Goal: Information Seeking & Learning: Check status

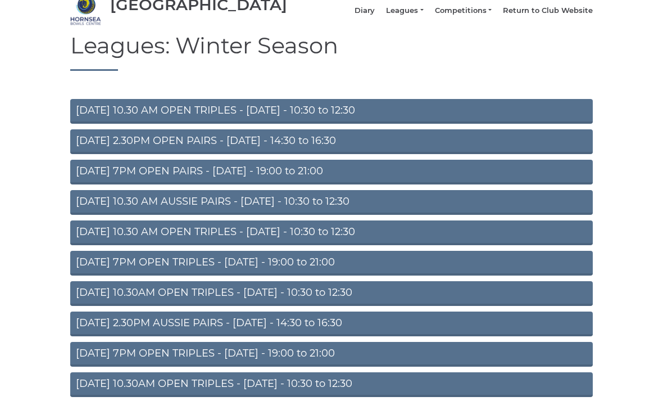
scroll to position [17, 0]
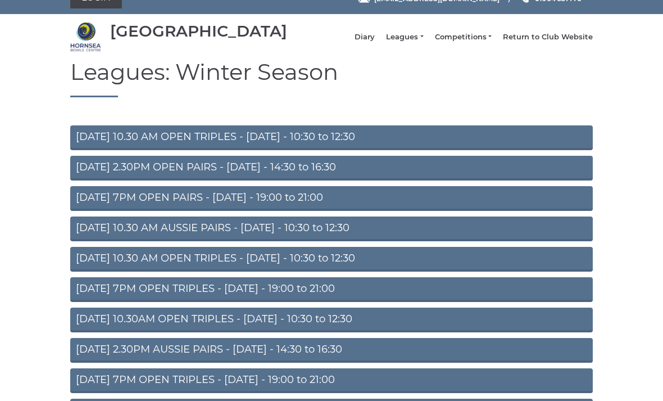
click at [374, 37] on li "Diary" at bounding box center [359, 36] width 31 height 21
click at [375, 39] on link "Diary" at bounding box center [365, 37] width 20 height 10
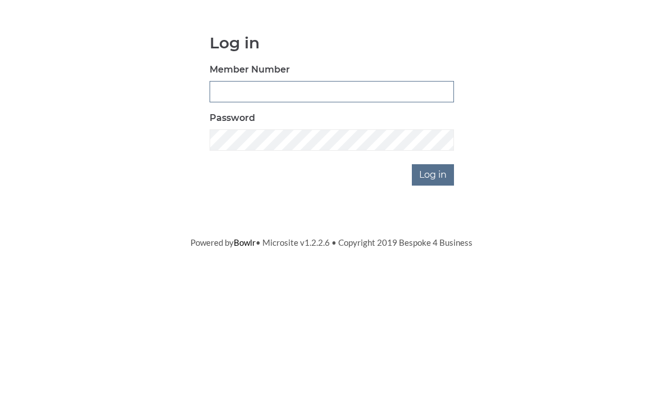
type input "0045"
click at [434, 258] on input "Log in" at bounding box center [433, 268] width 42 height 21
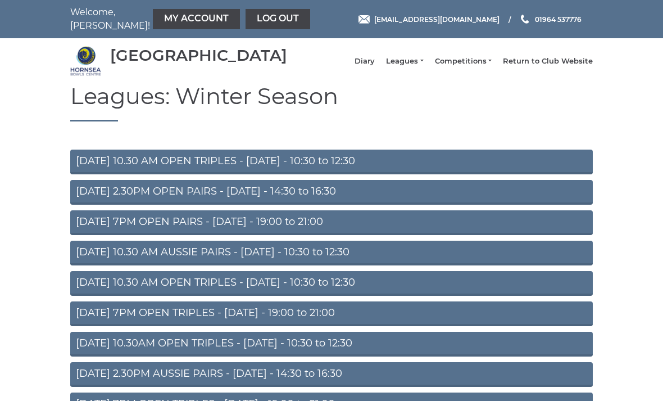
click at [375, 65] on link "Diary" at bounding box center [365, 61] width 20 height 10
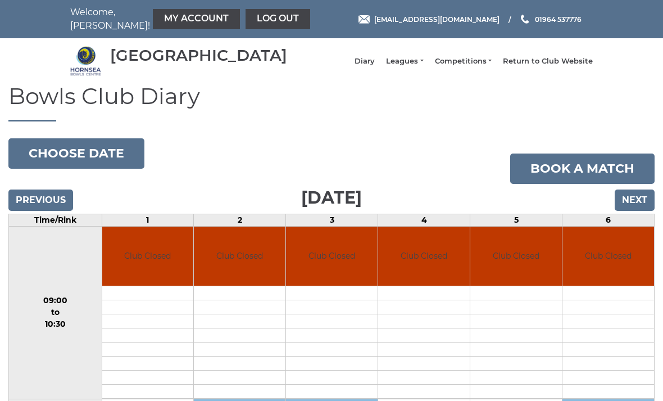
click at [638, 205] on input "Next" at bounding box center [635, 199] width 40 height 21
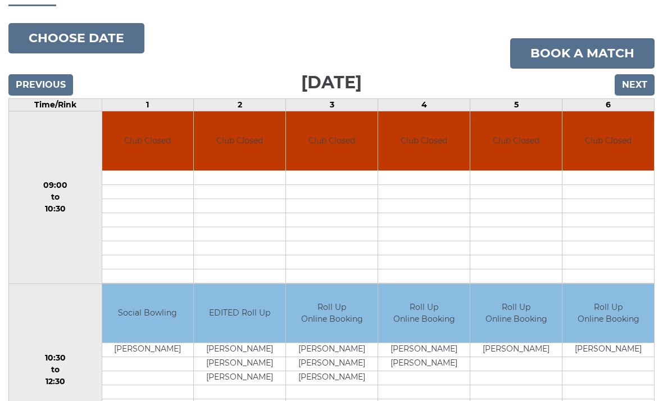
scroll to position [111, 0]
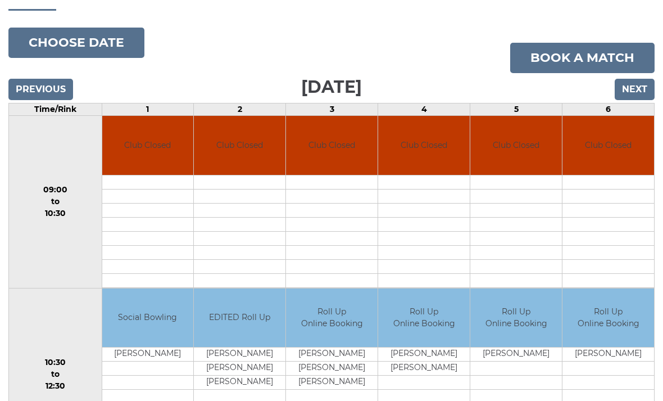
click at [640, 97] on input "Next" at bounding box center [635, 89] width 40 height 21
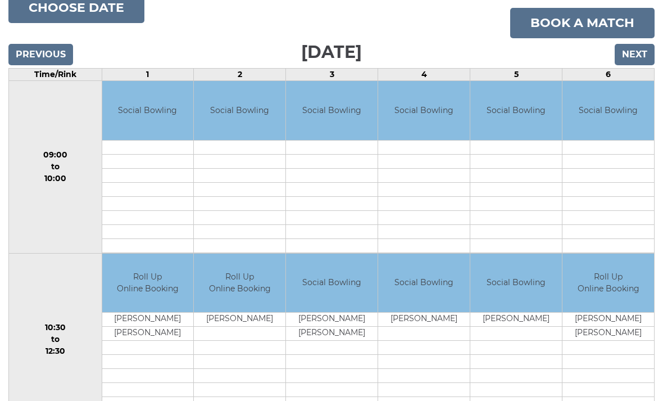
scroll to position [146, 0]
click at [636, 61] on input "Next" at bounding box center [635, 54] width 40 height 21
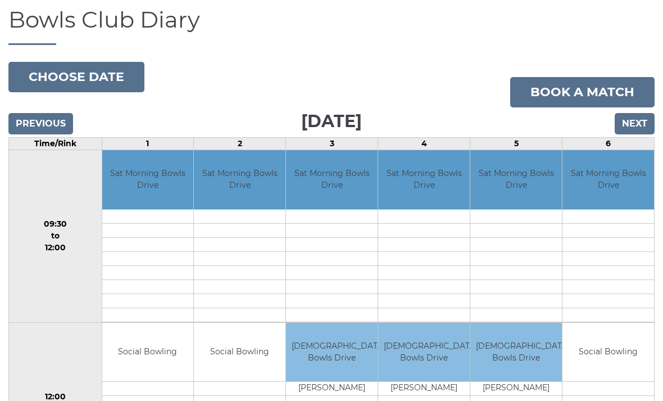
scroll to position [76, 0]
click at [643, 135] on input "Next" at bounding box center [635, 124] width 40 height 21
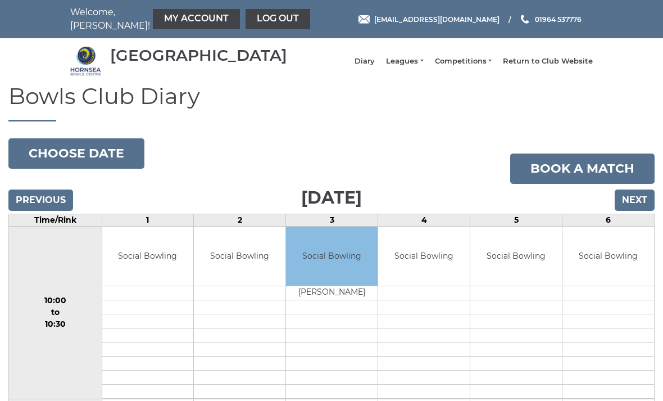
click at [613, 314] on td at bounding box center [609, 307] width 92 height 14
click at [644, 205] on input "Next" at bounding box center [635, 199] width 40 height 21
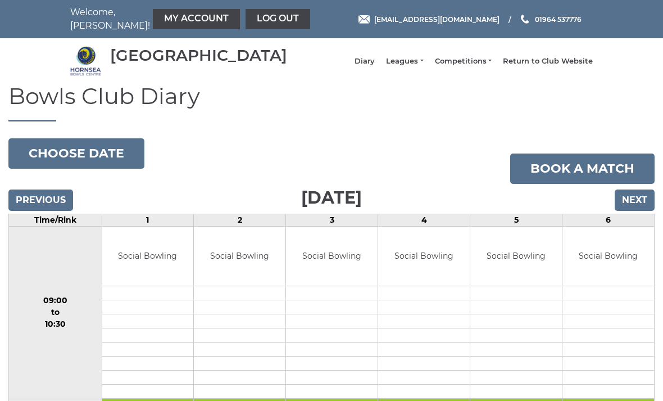
click at [422, 64] on link "Leagues" at bounding box center [404, 61] width 37 height 10
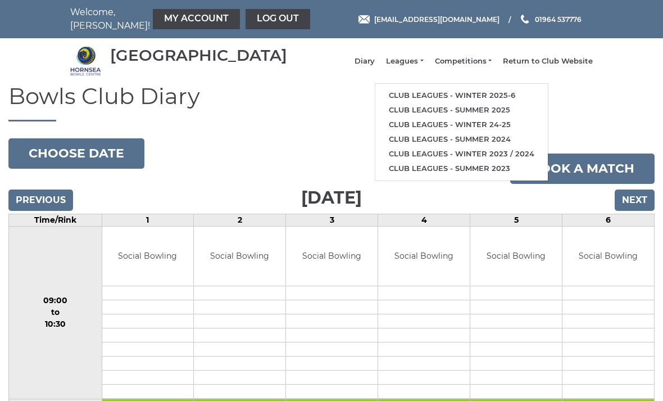
click at [496, 99] on link "Club leagues - Winter 2025-6" at bounding box center [462, 95] width 173 height 15
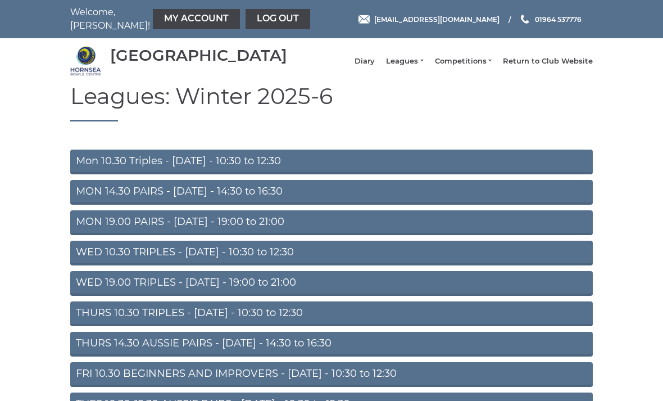
click at [430, 196] on link "MON 14.30 PAIRS - [DATE] - 14:30 to 16:30" at bounding box center [331, 192] width 523 height 25
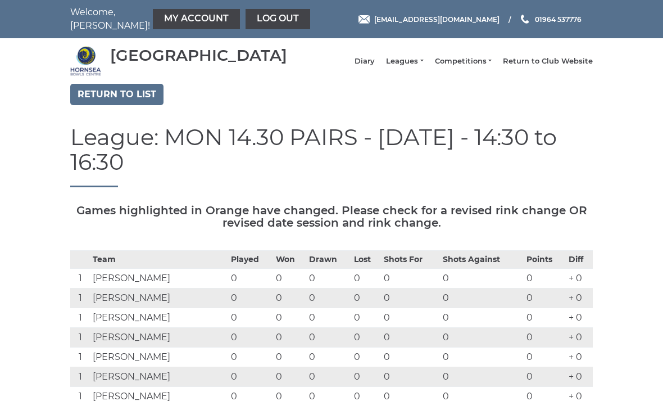
click at [375, 63] on link "Diary" at bounding box center [365, 61] width 20 height 10
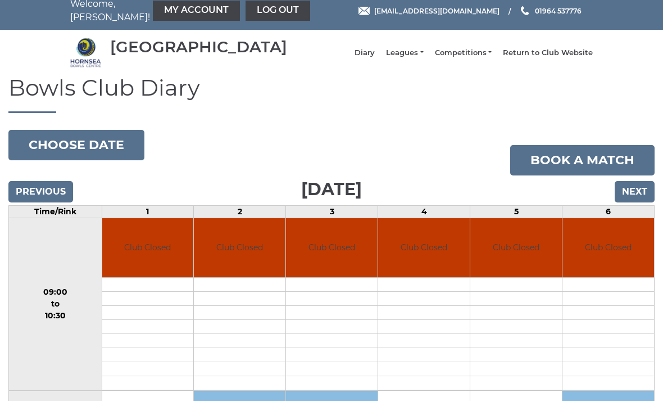
click at [87, 156] on button "Choose date" at bounding box center [76, 145] width 136 height 30
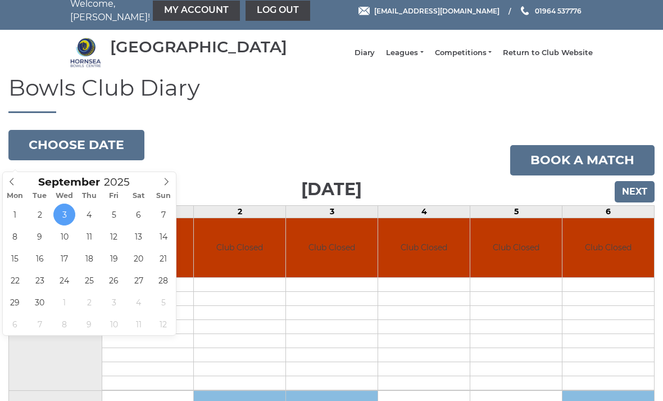
scroll to position [8, 0]
type input "[DATE]"
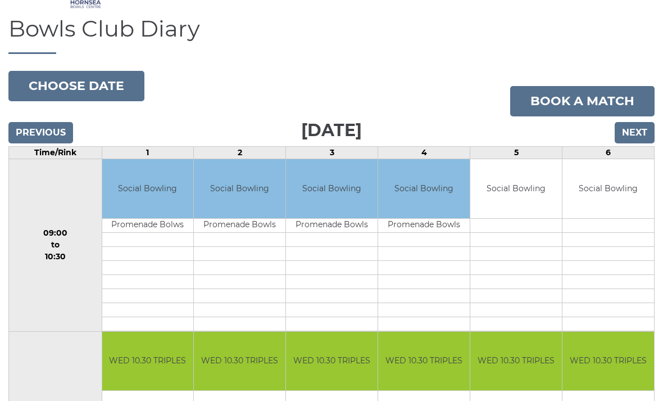
scroll to position [58, 0]
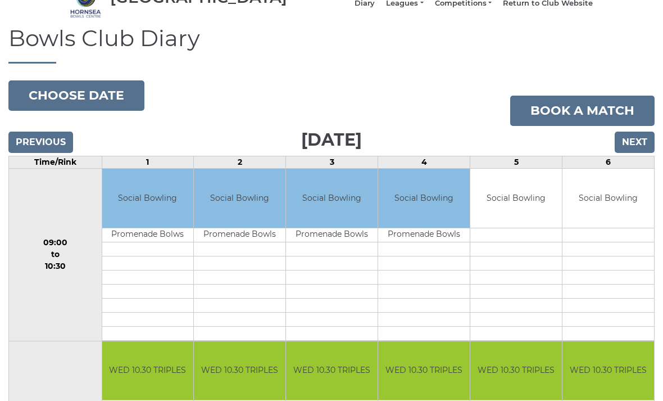
click at [634, 148] on input "Next" at bounding box center [635, 142] width 40 height 21
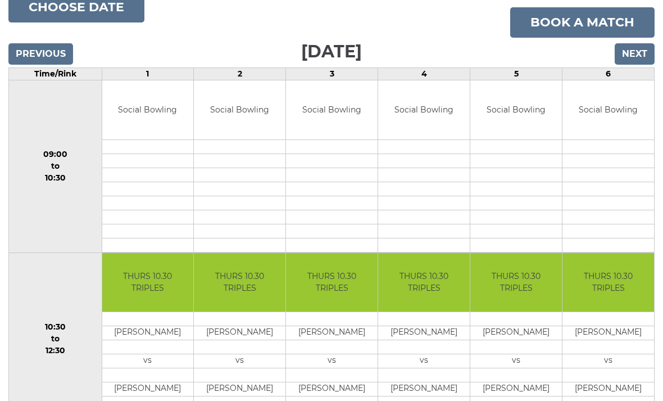
scroll to position [144, 0]
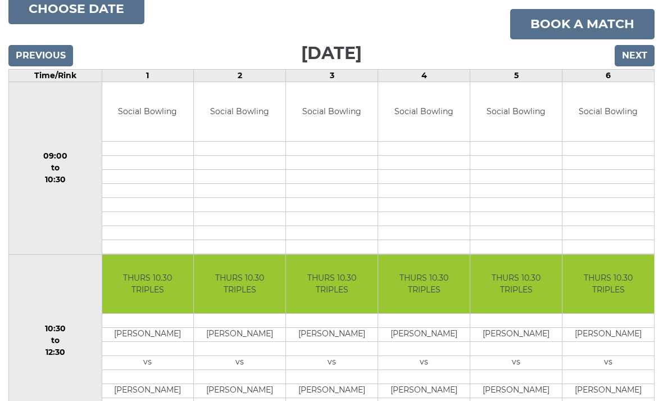
click at [638, 57] on input "Next" at bounding box center [635, 56] width 40 height 21
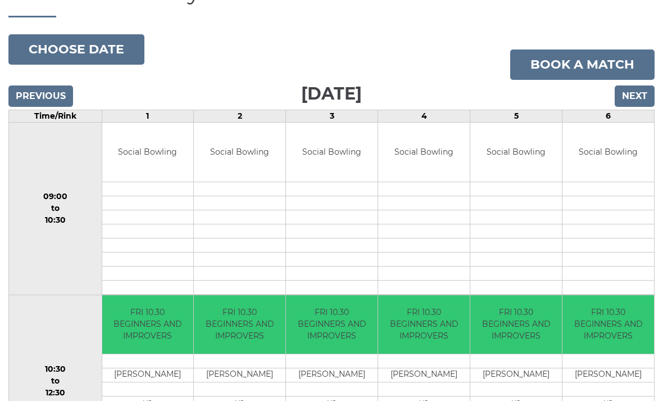
scroll to position [84, 0]
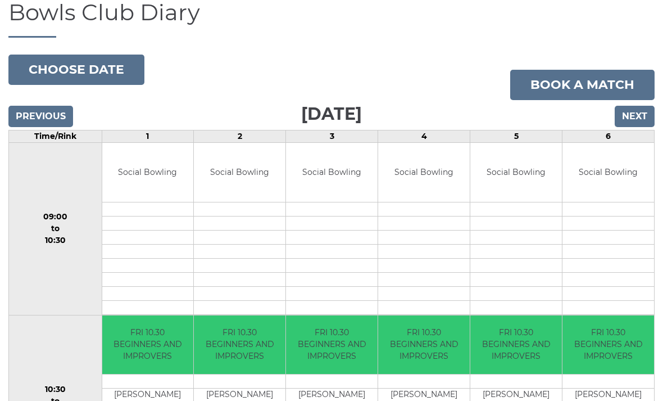
click at [640, 120] on input "Next" at bounding box center [635, 116] width 40 height 21
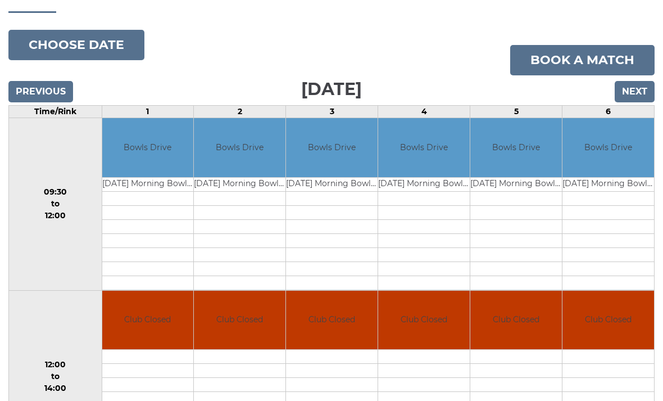
scroll to position [109, 0]
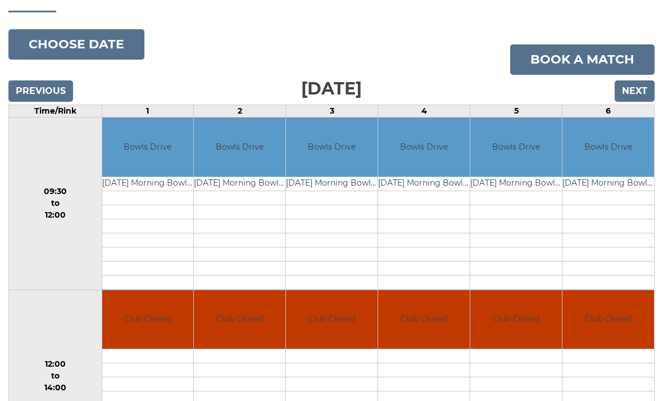
click at [109, 57] on button "Choose date" at bounding box center [76, 44] width 136 height 30
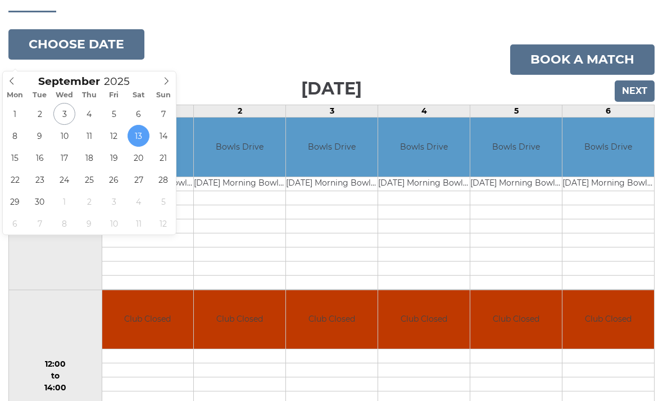
type input "2025-09-20"
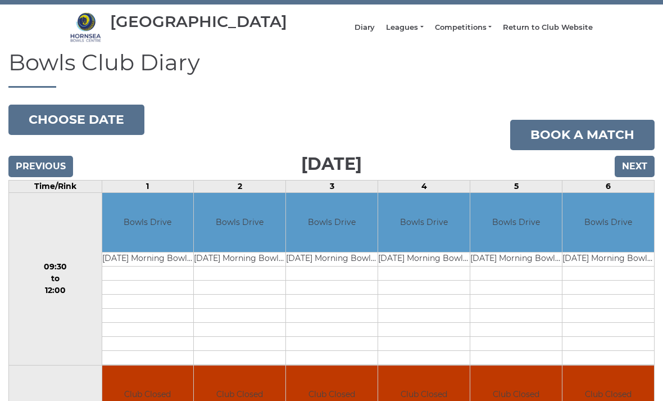
scroll to position [31, 0]
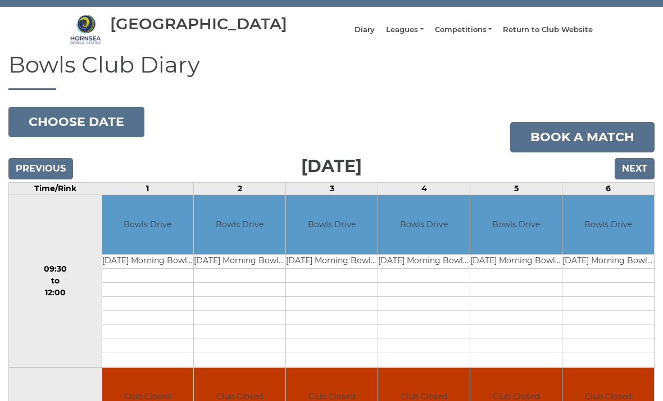
click at [103, 132] on button "Choose date" at bounding box center [76, 122] width 136 height 30
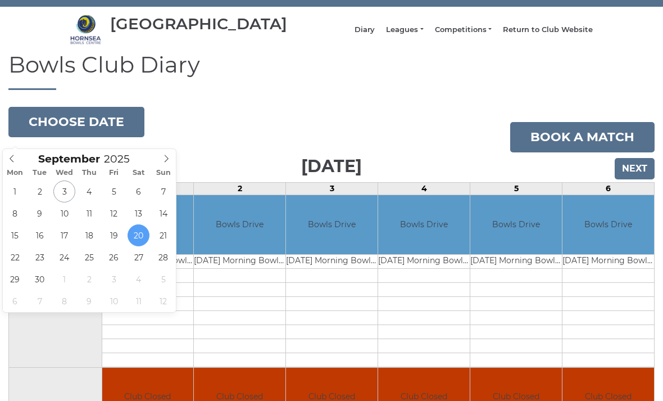
type input "[DATE]"
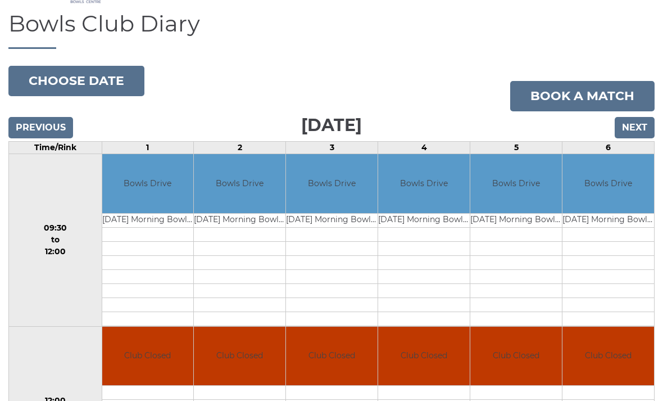
scroll to position [58, 0]
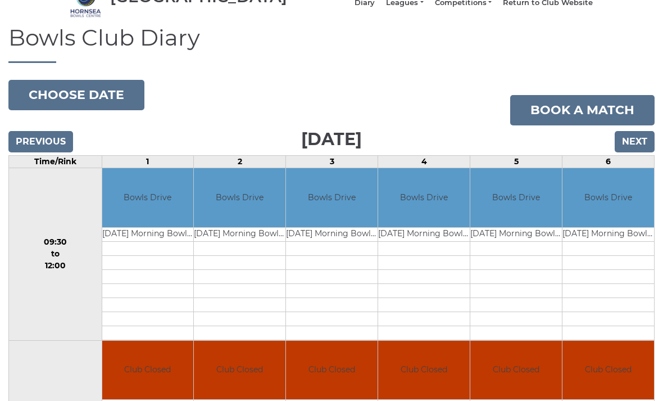
click at [110, 103] on button "Choose date" at bounding box center [76, 95] width 136 height 30
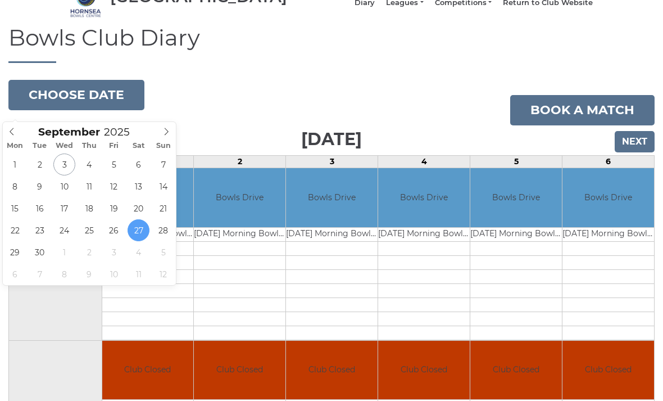
click at [170, 132] on icon at bounding box center [166, 132] width 8 height 8
type input "[DATE]"
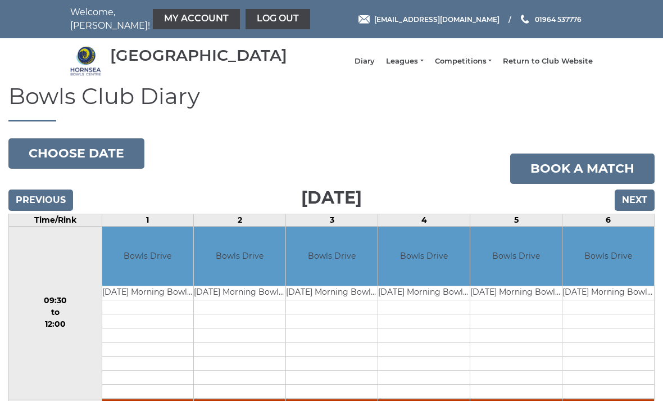
click at [101, 161] on button "Choose date" at bounding box center [76, 153] width 136 height 30
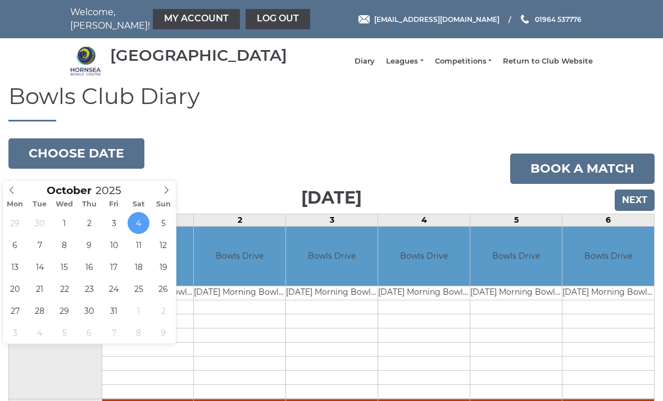
type input "2025-10-11"
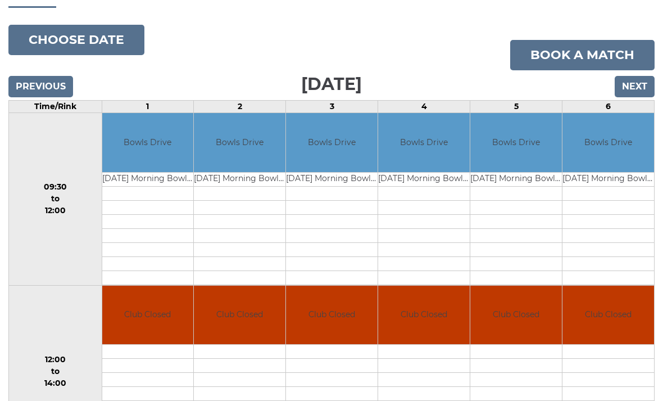
click at [97, 53] on button "Choose date" at bounding box center [76, 40] width 136 height 30
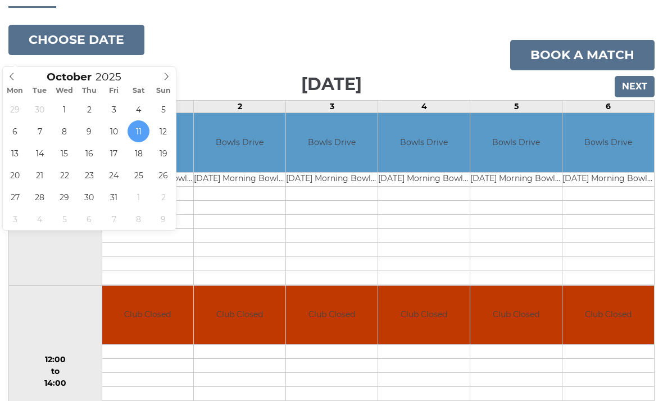
type input "[DATE]"
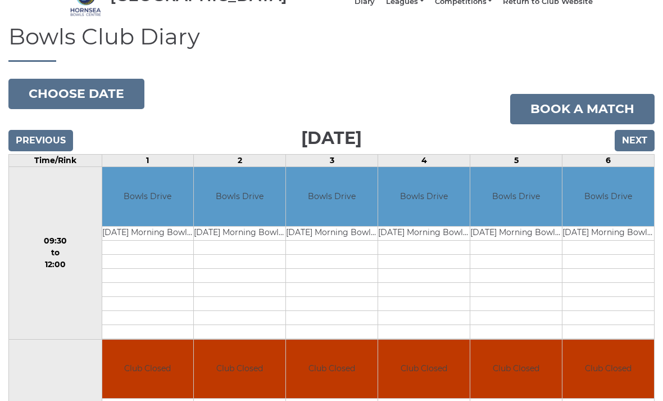
scroll to position [59, 0]
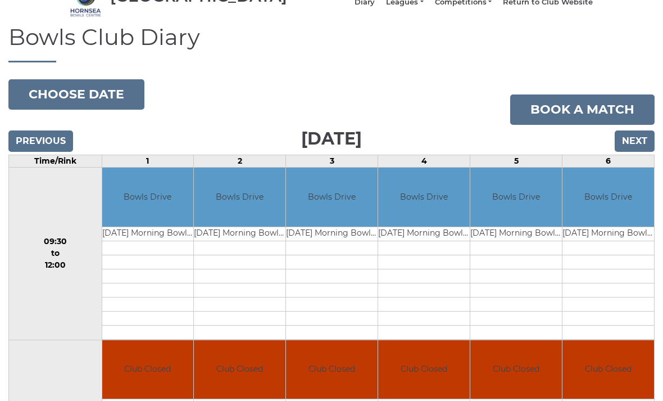
click at [102, 102] on button "Choose date" at bounding box center [76, 94] width 136 height 30
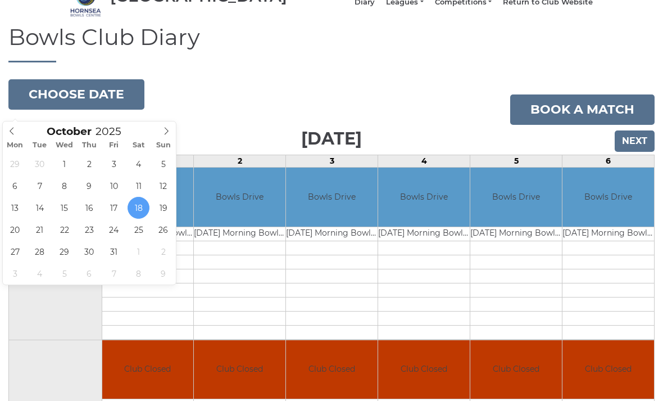
type input "2025-10-25"
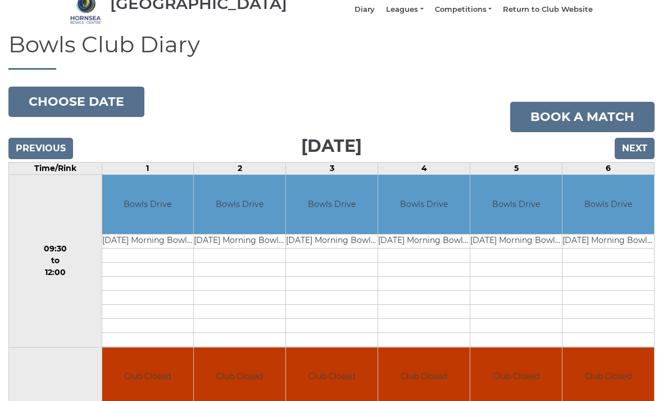
scroll to position [46, 0]
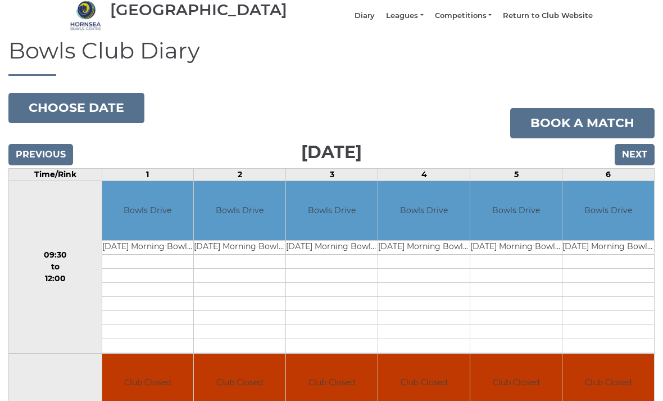
click at [98, 117] on button "Choose date" at bounding box center [76, 108] width 136 height 30
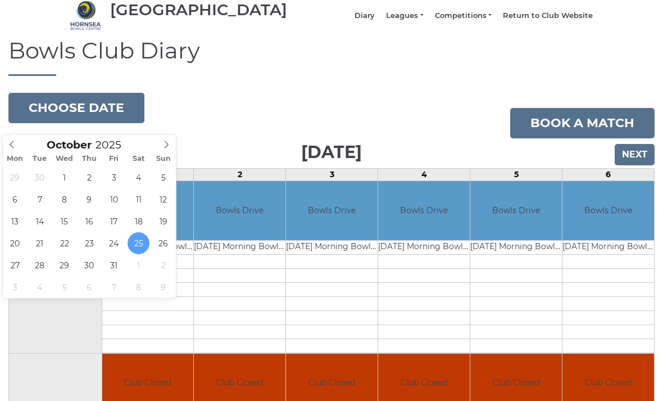
click at [169, 143] on icon at bounding box center [166, 145] width 8 height 8
type input "[DATE]"
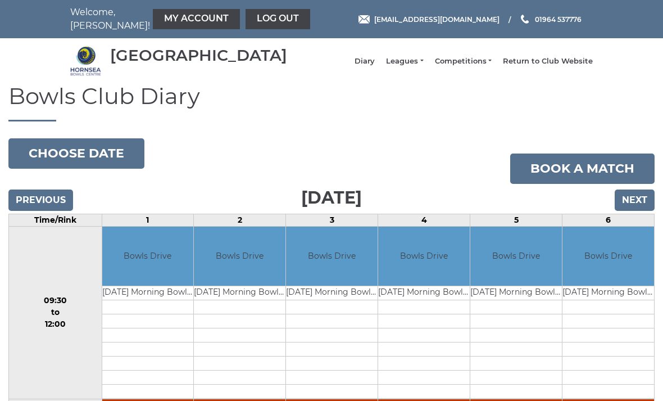
click at [104, 161] on button "Choose date" at bounding box center [76, 153] width 136 height 30
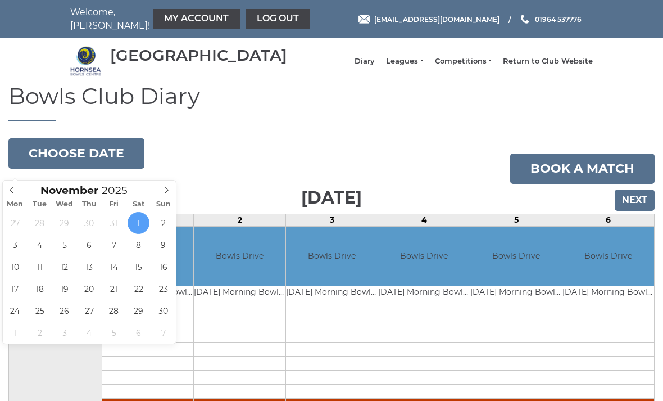
type input "[DATE]"
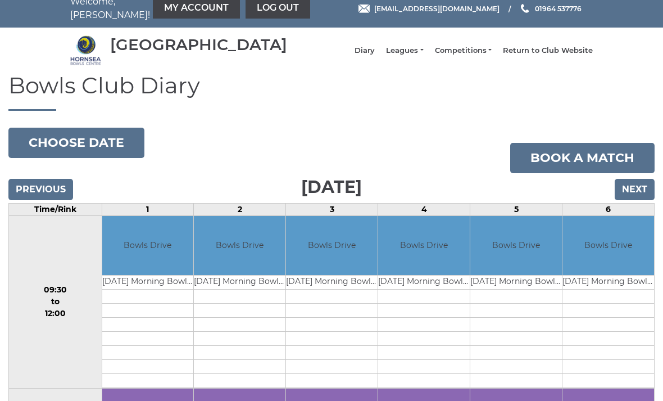
scroll to position [9, 0]
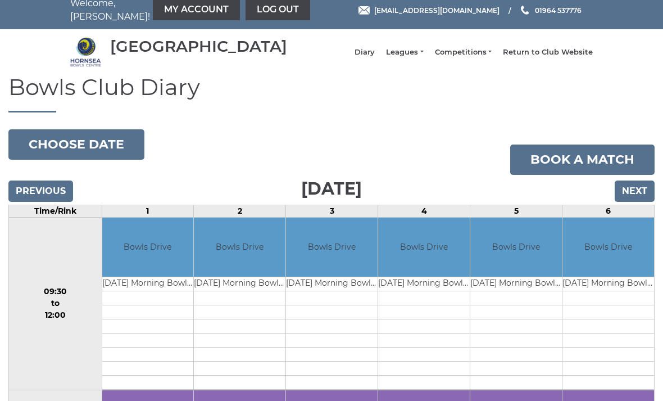
click at [107, 159] on button "Choose date" at bounding box center [76, 144] width 136 height 30
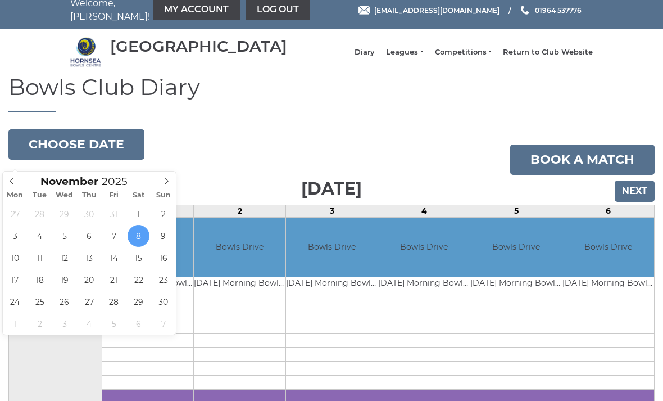
type input "2025-11-15"
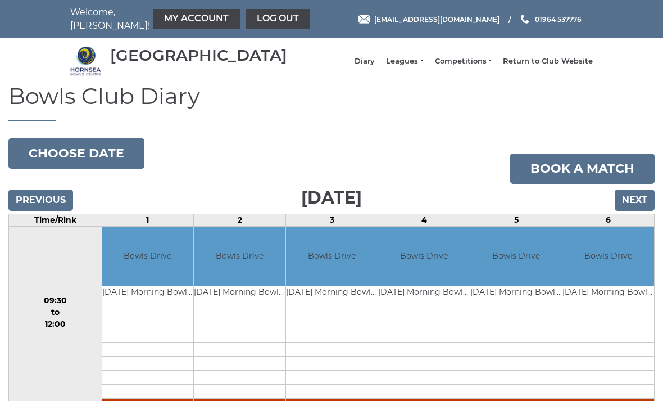
click at [107, 165] on button "Choose date" at bounding box center [76, 153] width 136 height 30
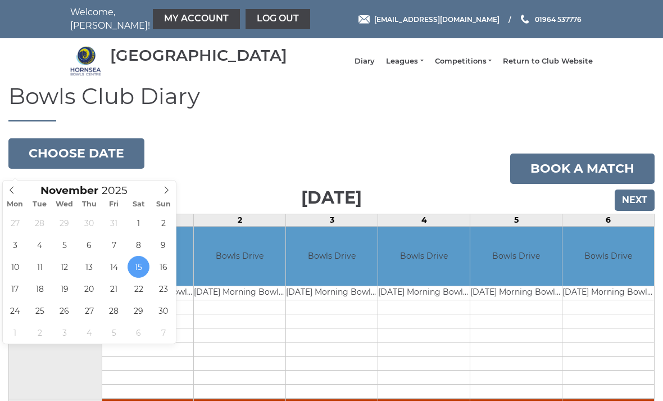
type input "[DATE]"
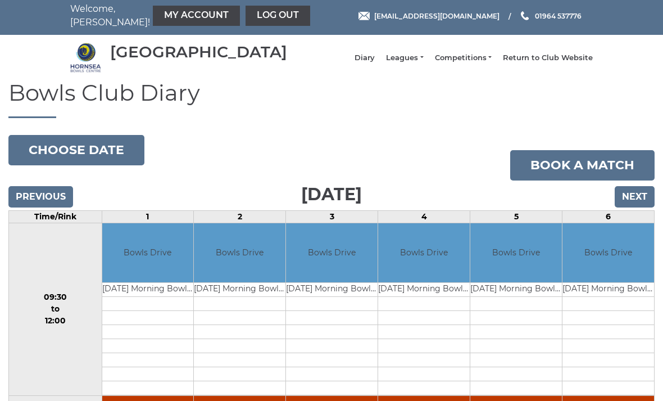
click at [101, 156] on button "Choose date" at bounding box center [76, 151] width 136 height 30
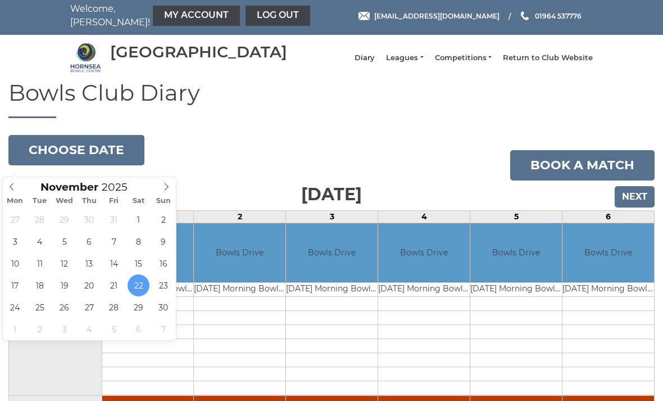
type input "2025-11-29"
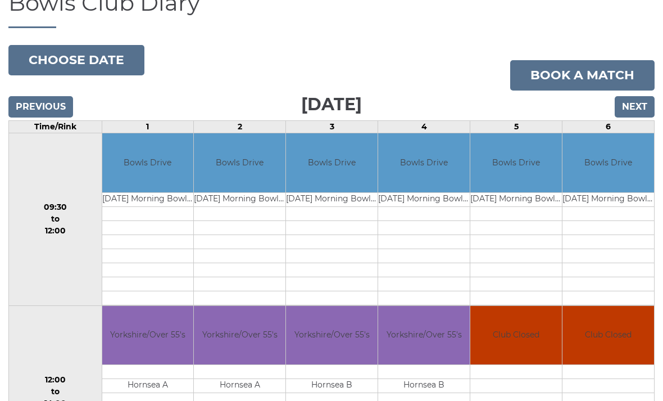
scroll to position [68, 0]
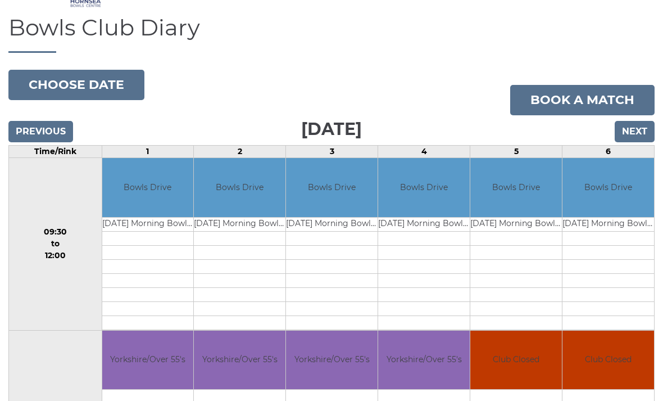
click at [109, 93] on button "Choose date" at bounding box center [76, 85] width 136 height 30
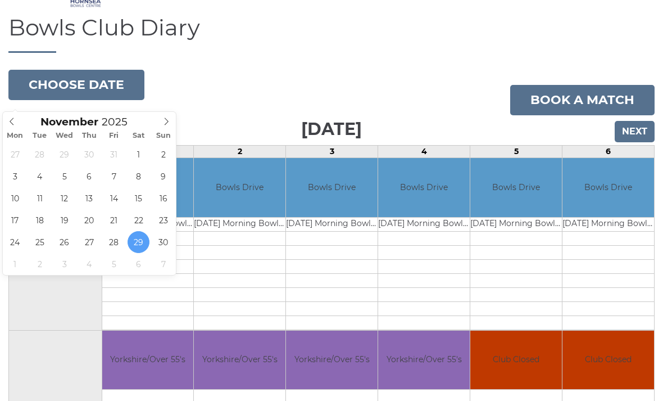
click at [171, 122] on span at bounding box center [166, 120] width 19 height 16
type input "2025-12-06"
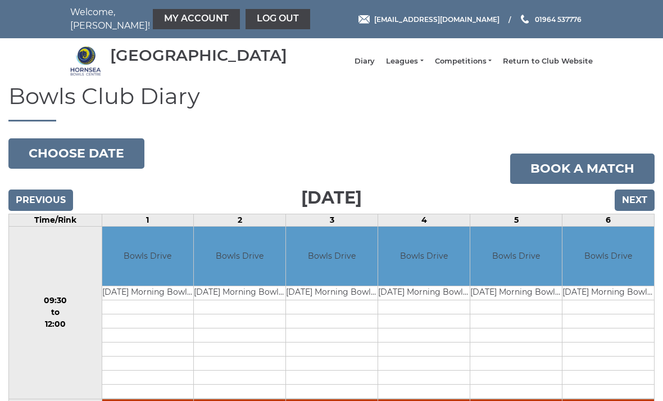
click at [107, 160] on button "Choose date" at bounding box center [76, 153] width 136 height 30
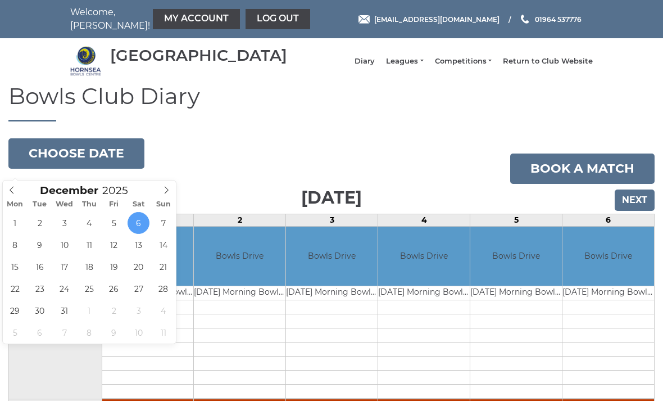
type input "[DATE]"
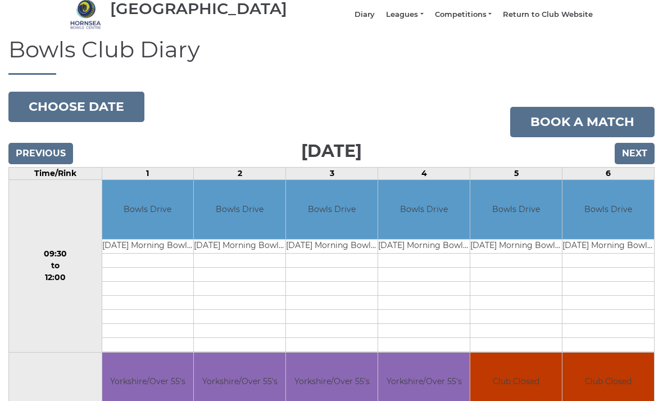
scroll to position [37, 0]
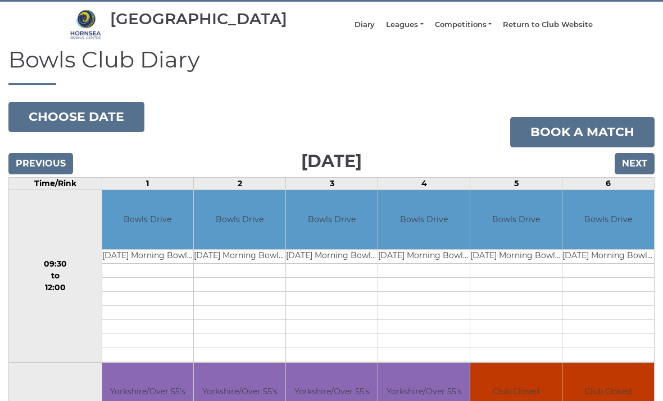
click at [98, 127] on button "Choose date" at bounding box center [76, 117] width 136 height 30
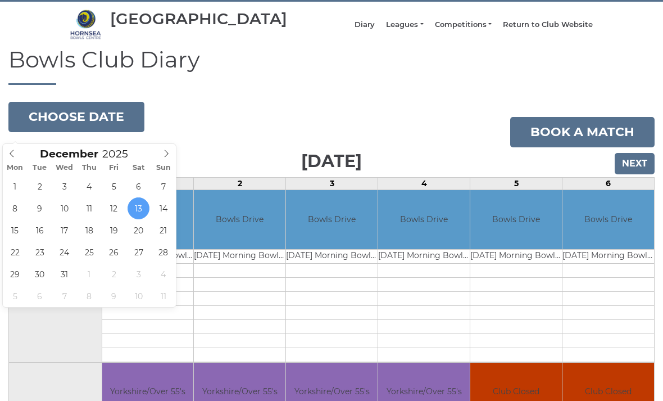
type input "[DATE]"
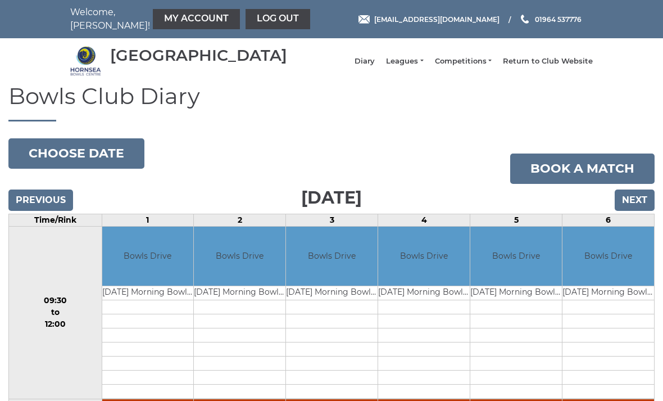
click at [102, 160] on button "Choose date" at bounding box center [76, 153] width 136 height 30
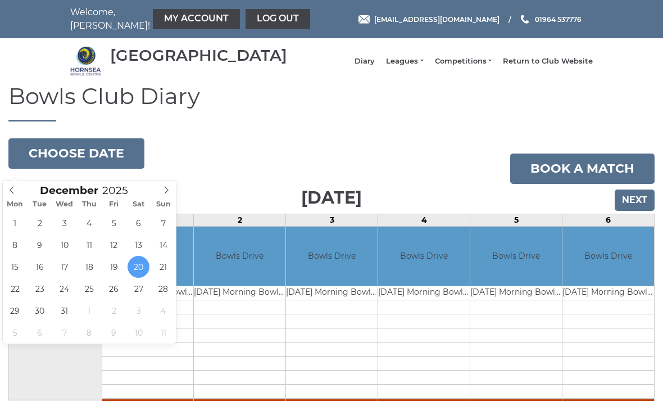
click at [167, 192] on icon at bounding box center [166, 190] width 8 height 8
type input "2026"
type input "[DATE]"
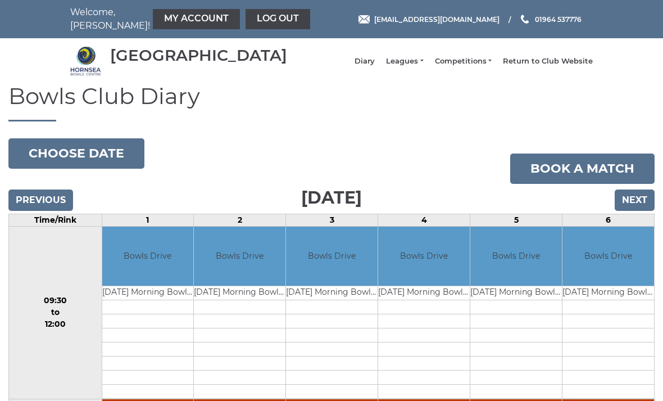
click at [115, 166] on button "Choose date" at bounding box center [76, 153] width 136 height 30
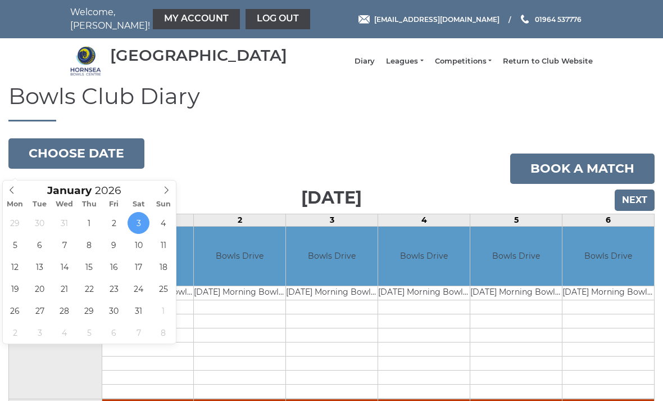
type input "2026-01-10"
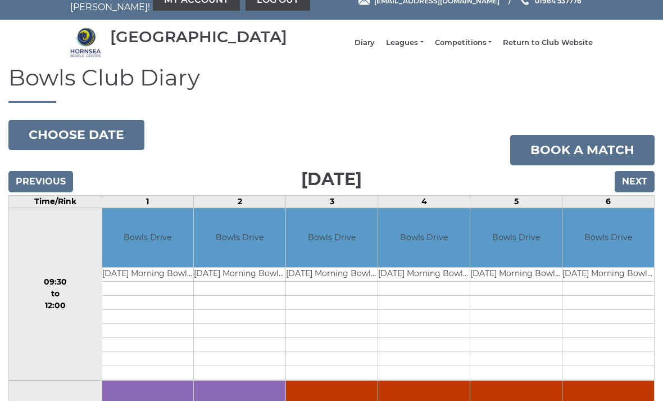
scroll to position [18, 0]
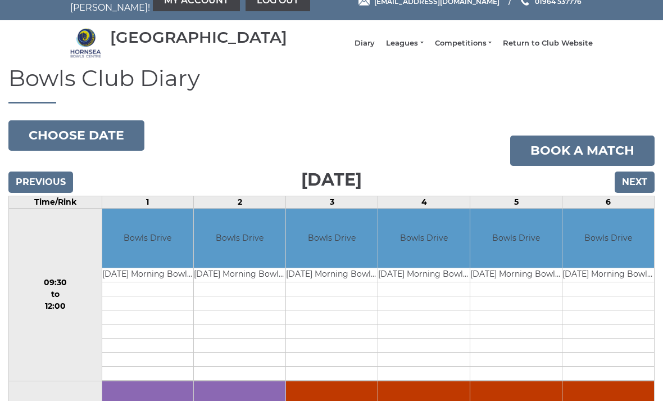
click at [93, 144] on button "Choose date" at bounding box center [76, 135] width 136 height 30
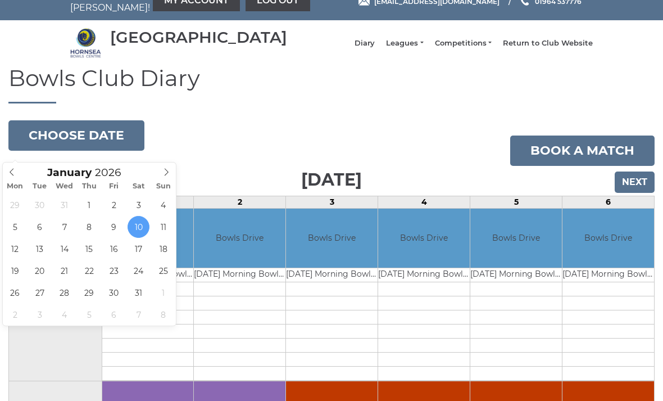
type input "2026-01-17"
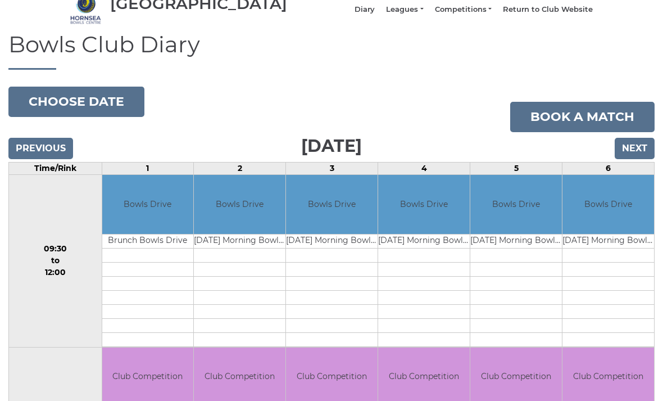
scroll to position [50, 0]
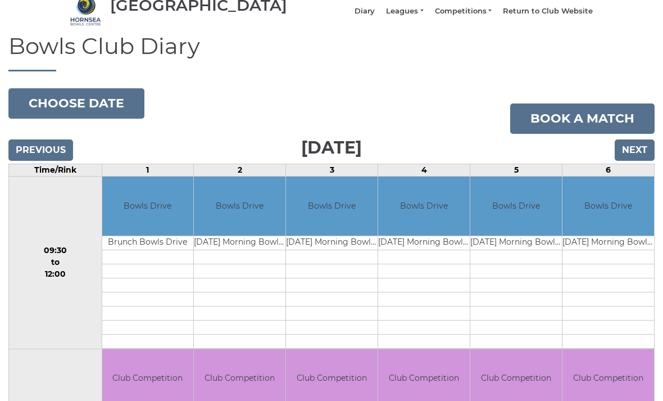
click at [96, 112] on button "Choose date" at bounding box center [76, 103] width 136 height 30
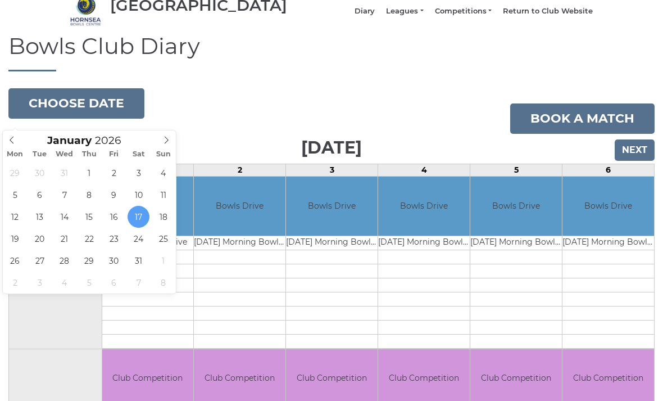
type input "[DATE]"
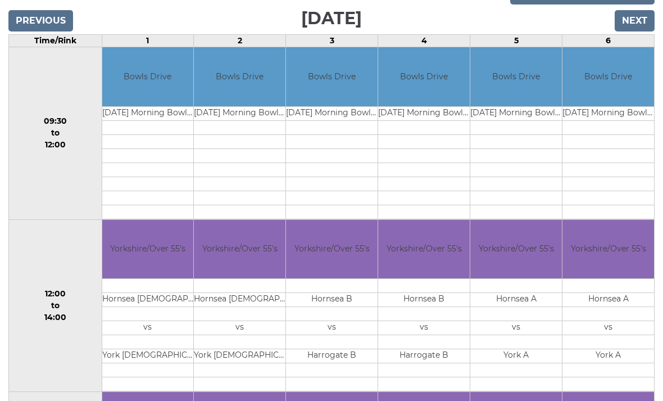
scroll to position [180, 0]
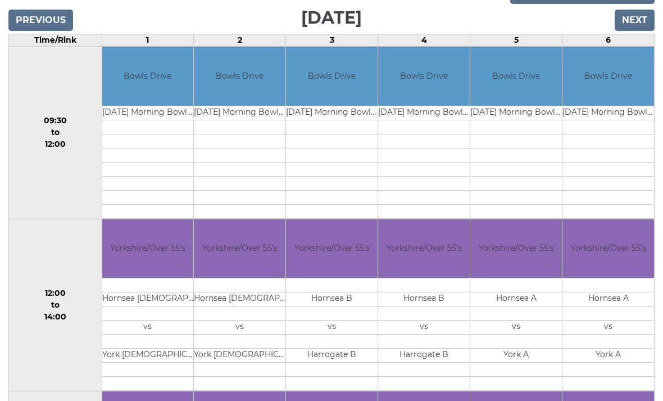
click at [46, 28] on input "Previous" at bounding box center [40, 20] width 65 height 21
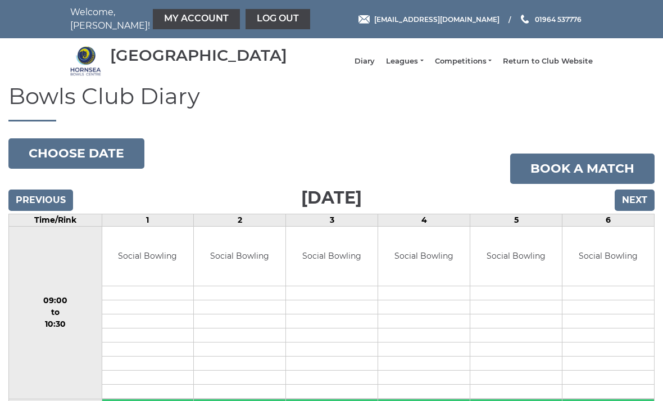
click at [100, 166] on button "Choose date" at bounding box center [76, 153] width 136 height 30
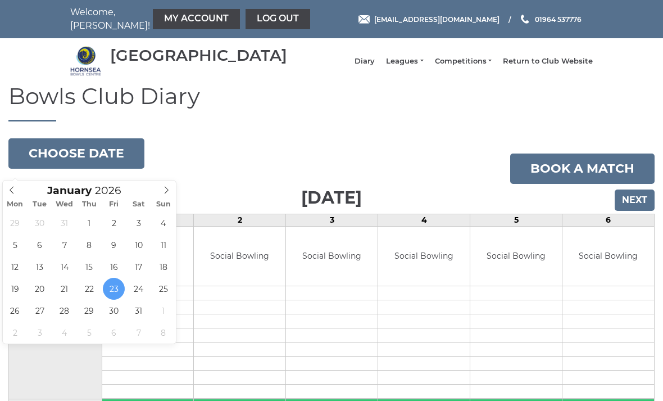
type input "[DATE]"
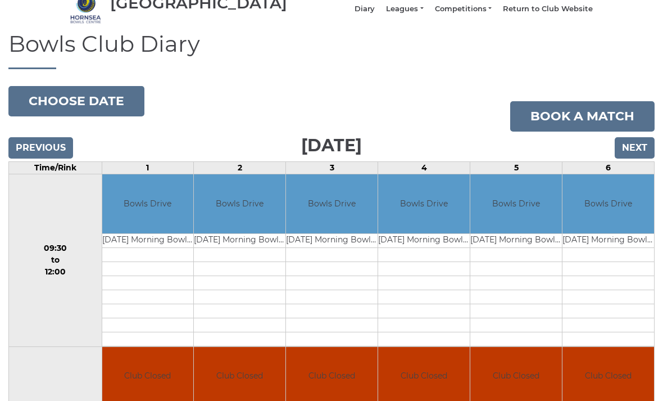
click at [106, 107] on button "Choose date" at bounding box center [76, 102] width 136 height 30
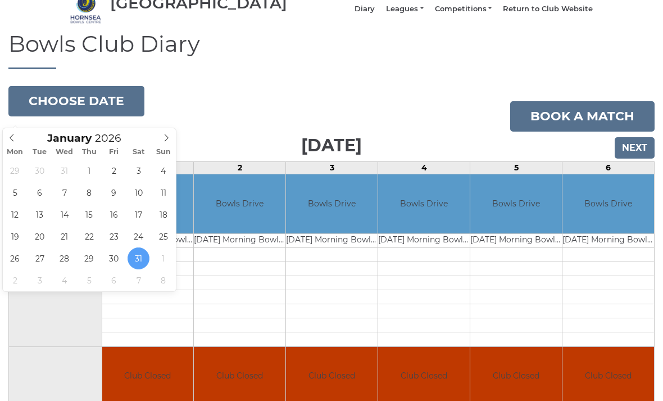
click at [169, 136] on icon at bounding box center [166, 138] width 8 height 8
type input "2026-02-07"
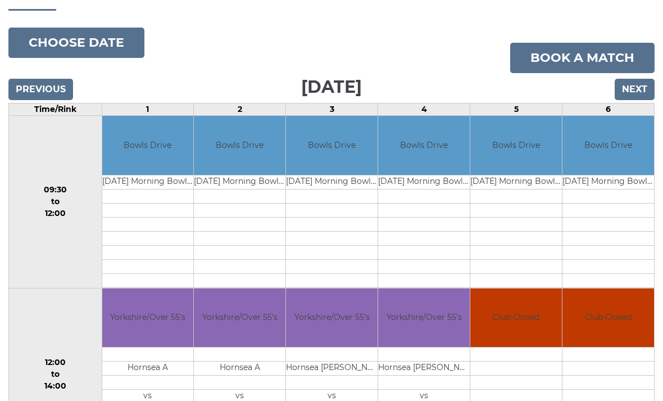
scroll to position [110, 0]
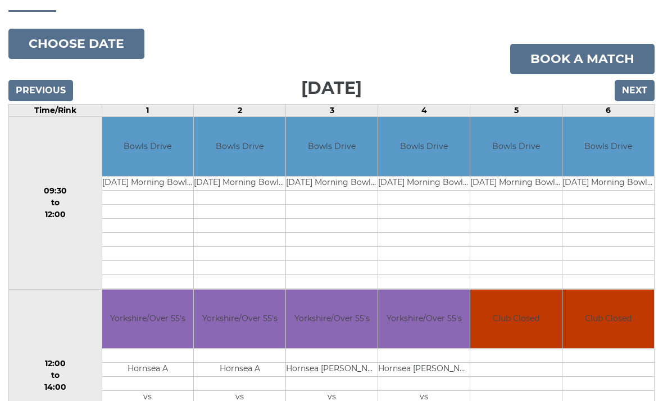
click at [100, 53] on button "Choose date" at bounding box center [76, 44] width 136 height 30
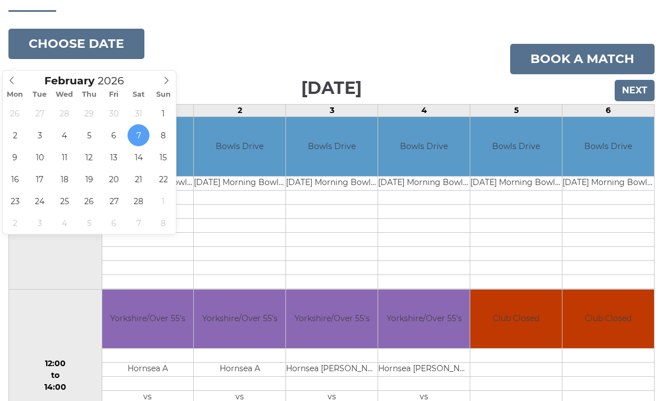
type input "[DATE]"
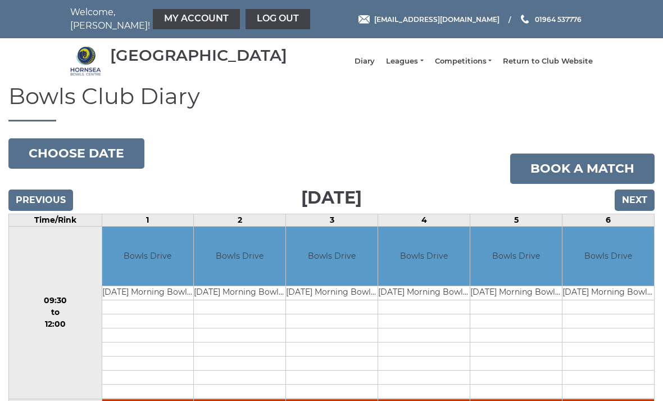
click at [110, 154] on button "Choose date" at bounding box center [76, 153] width 136 height 30
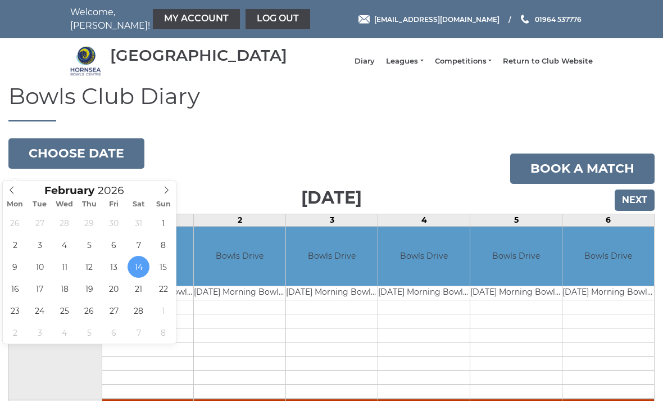
type input "[DATE]"
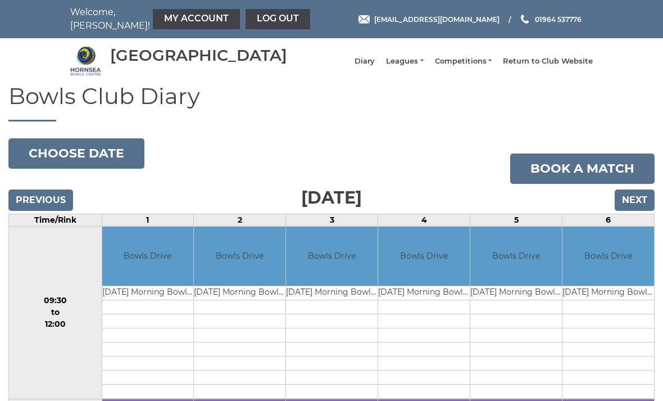
click at [95, 161] on button "Choose date" at bounding box center [76, 153] width 136 height 30
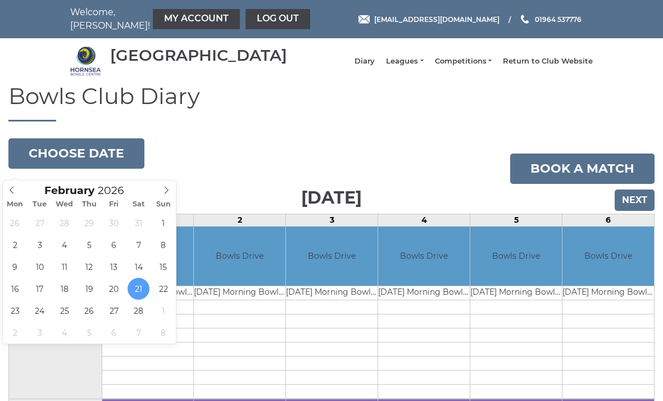
type input "2026-02-28"
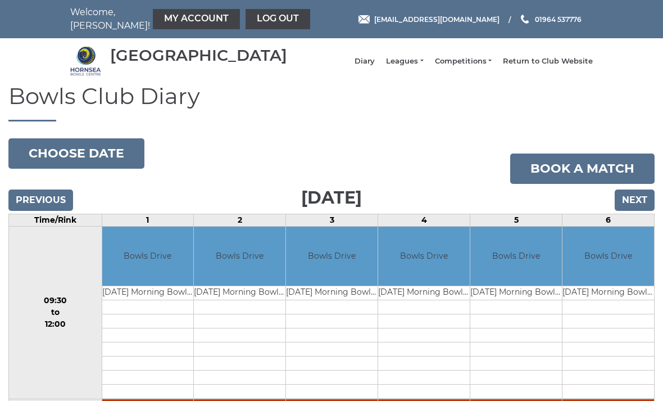
click at [108, 160] on button "Choose date" at bounding box center [76, 153] width 136 height 30
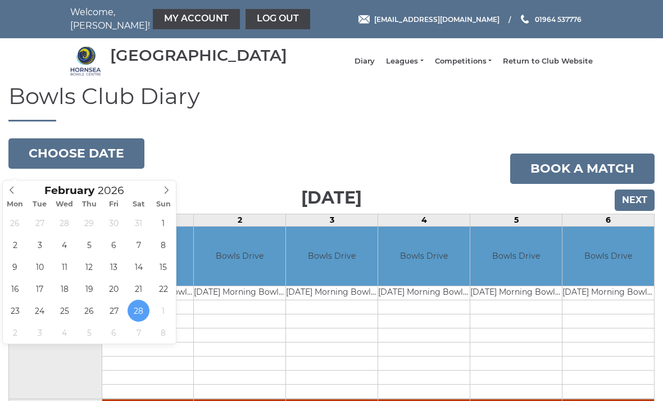
click at [172, 192] on span at bounding box center [166, 188] width 19 height 16
type input "[DATE]"
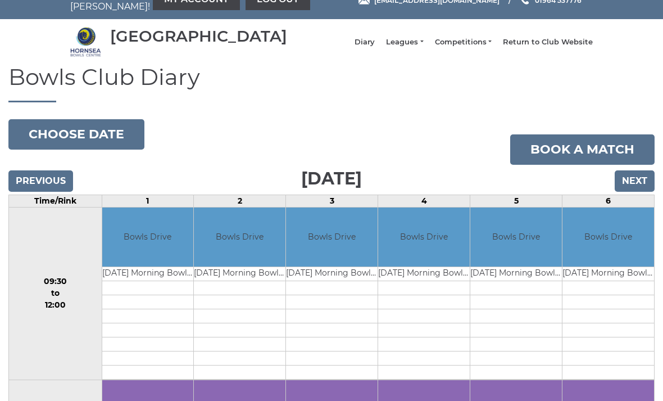
scroll to position [7, 0]
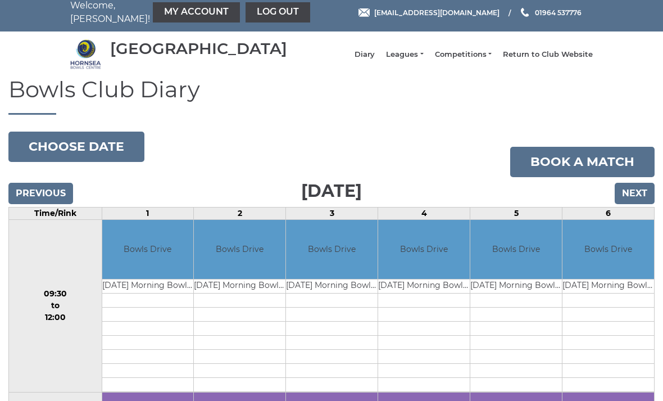
click at [104, 158] on button "Choose date" at bounding box center [76, 147] width 136 height 30
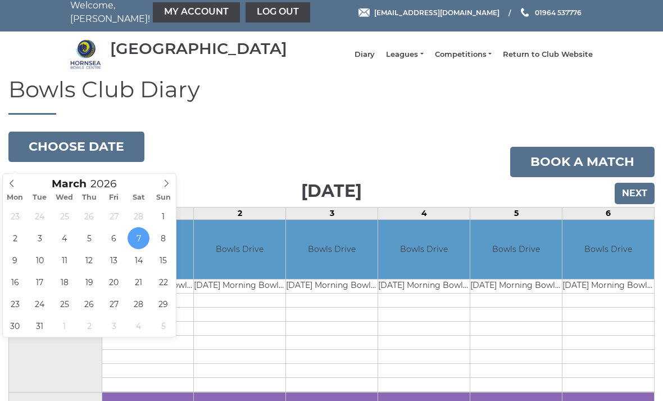
type input "[DATE]"
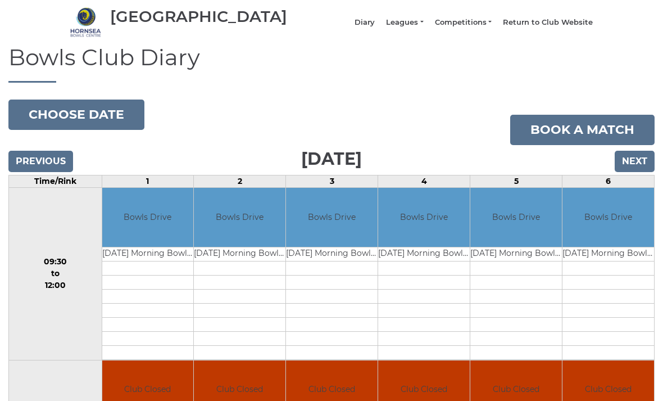
click at [106, 127] on button "Choose date" at bounding box center [76, 115] width 136 height 30
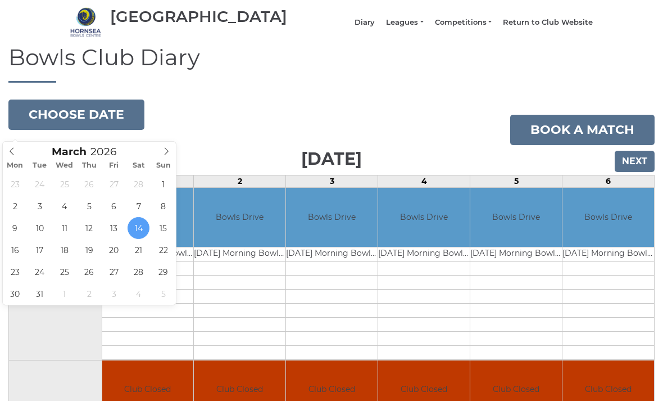
type input "2026-03-21"
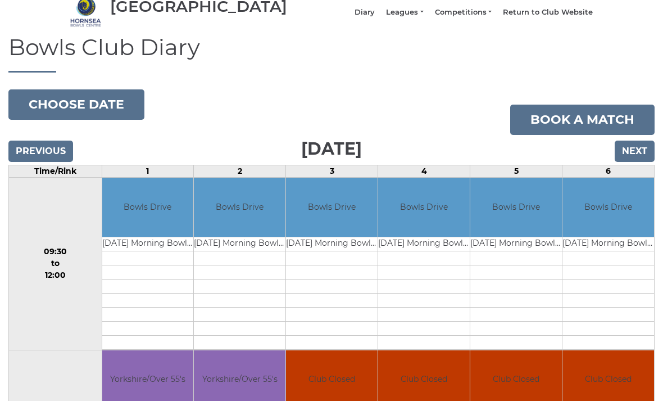
click at [102, 109] on button "Choose date" at bounding box center [76, 105] width 136 height 30
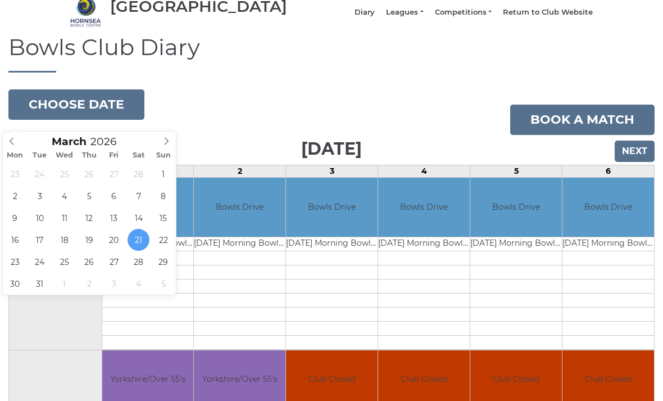
type input "2026-03-28"
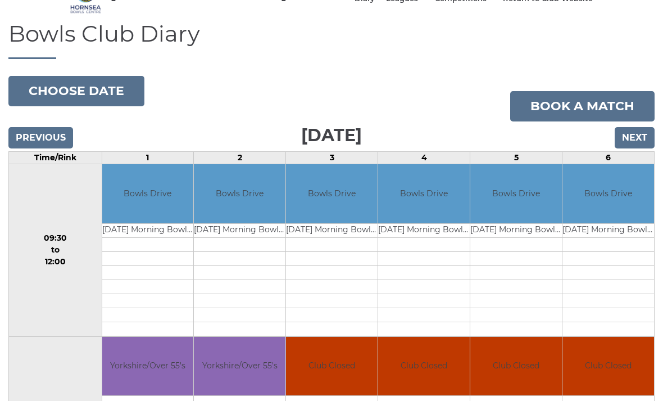
scroll to position [56, 0]
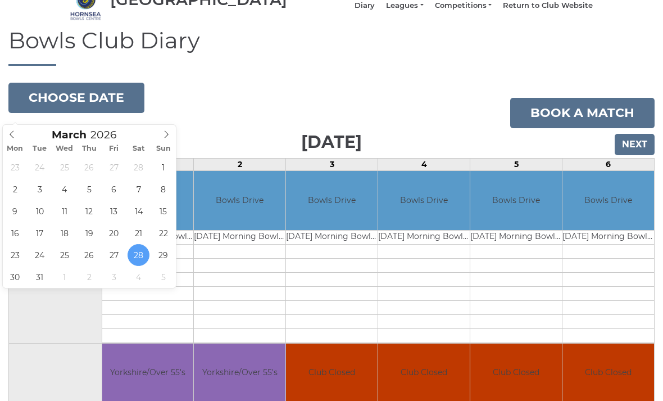
click at [166, 129] on span at bounding box center [166, 133] width 19 height 16
type input "[DATE]"
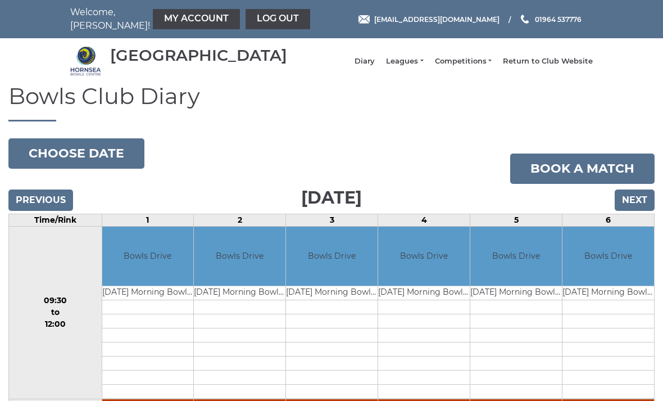
click at [109, 164] on button "Choose date" at bounding box center [76, 153] width 136 height 30
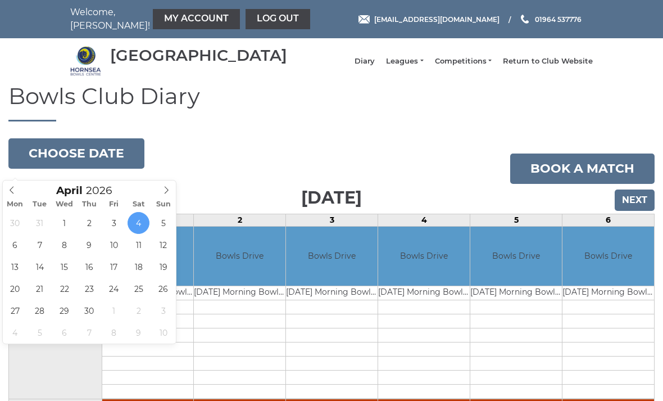
type input "[DATE]"
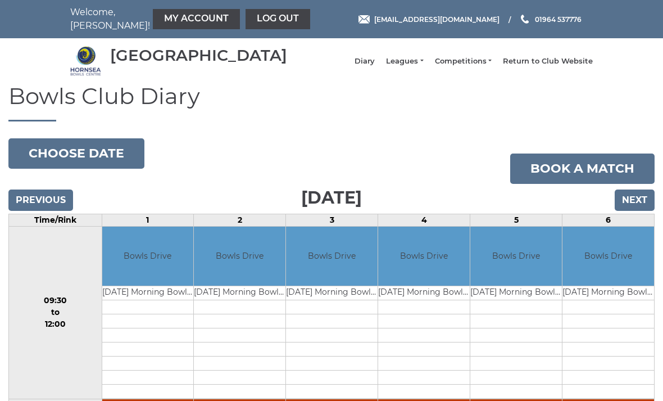
click at [102, 163] on button "Choose date" at bounding box center [76, 153] width 136 height 30
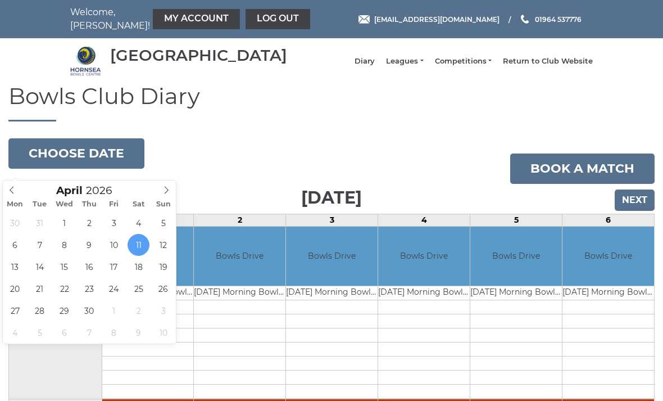
click at [16, 184] on span at bounding box center [12, 188] width 19 height 16
click at [19, 189] on span at bounding box center [12, 188] width 19 height 16
click at [23, 186] on div "February 2026" at bounding box center [89, 188] width 173 height 16
click at [20, 189] on span at bounding box center [12, 188] width 19 height 16
click at [20, 188] on span at bounding box center [12, 188] width 19 height 16
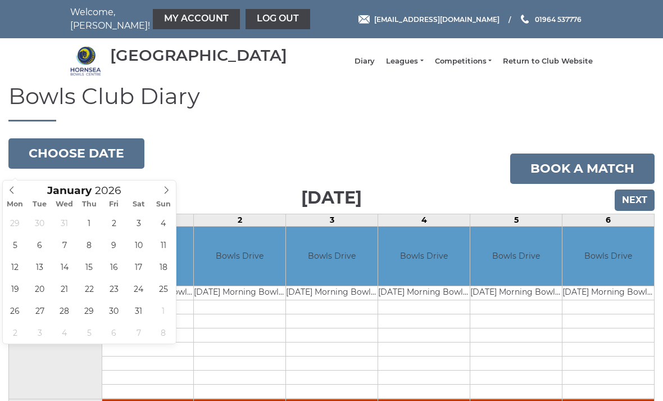
type input "2025"
click at [21, 187] on div "December 2025" at bounding box center [89, 188] width 173 height 16
click at [20, 191] on span at bounding box center [12, 188] width 19 height 16
click at [20, 188] on span at bounding box center [12, 188] width 19 height 16
click at [19, 193] on span at bounding box center [12, 188] width 19 height 16
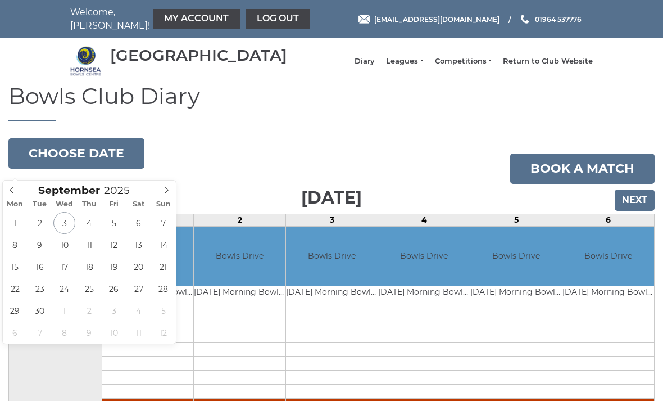
type input "2025-09-04"
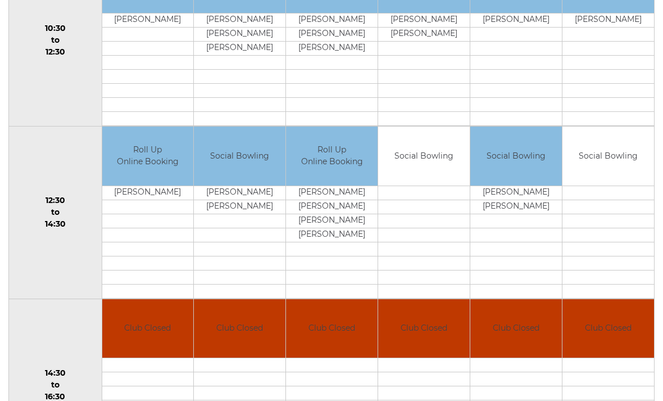
scroll to position [462, 0]
